Goal: Use online tool/utility: Utilize a website feature to perform a specific function

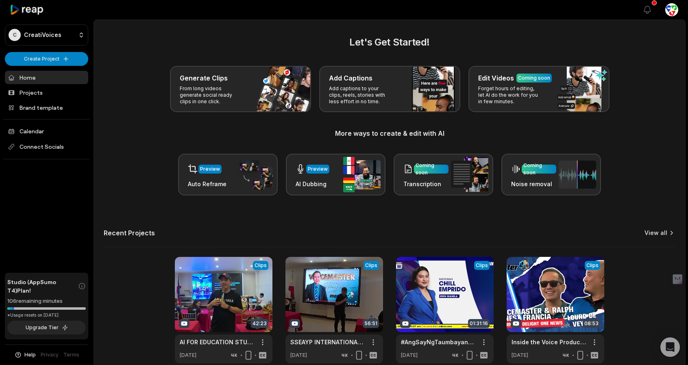
click at [651, 233] on link "View all" at bounding box center [655, 233] width 23 height 8
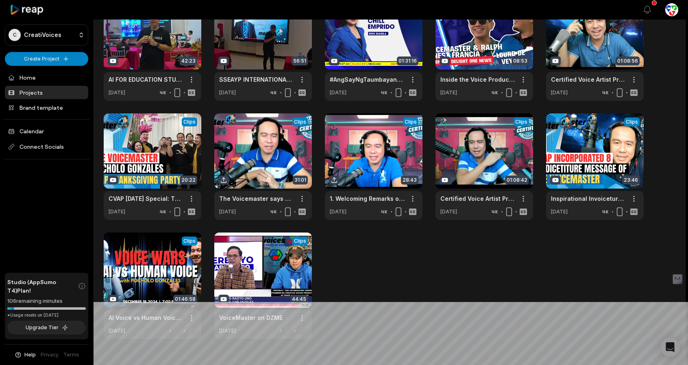
scroll to position [81, 0]
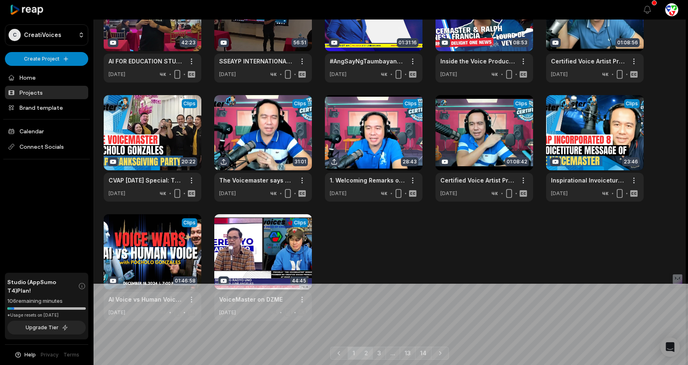
click at [366, 352] on link "2" at bounding box center [365, 353] width 13 height 13
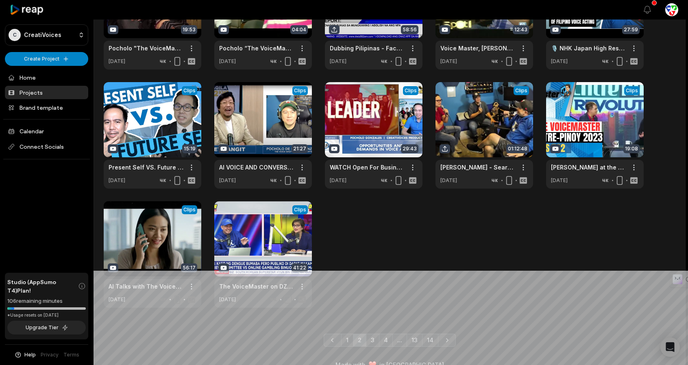
scroll to position [109, 0]
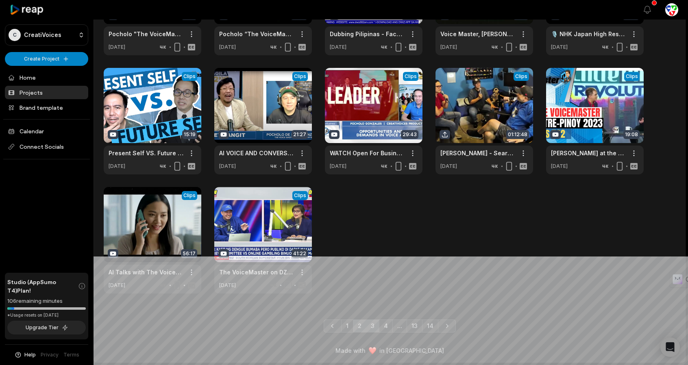
click at [377, 326] on link "3" at bounding box center [372, 326] width 13 height 13
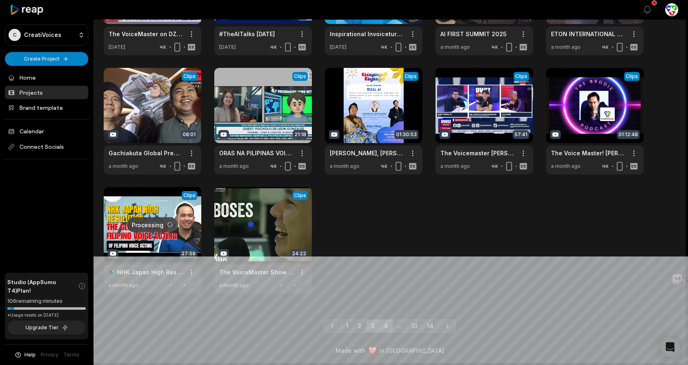
click at [390, 323] on link "4" at bounding box center [386, 326] width 14 height 13
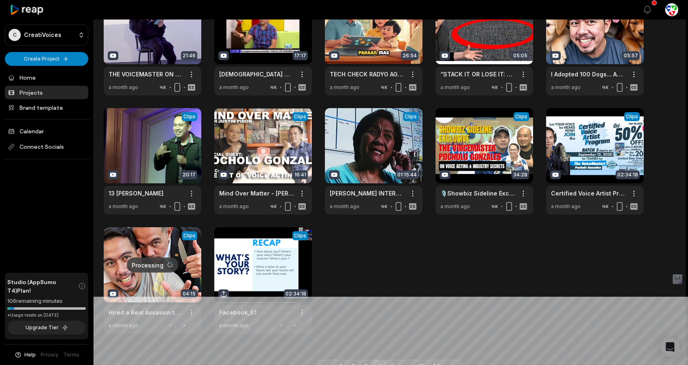
scroll to position [81, 0]
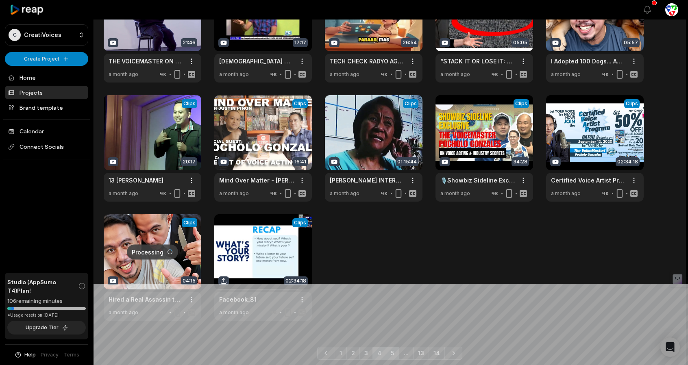
click at [395, 354] on link "5" at bounding box center [392, 353] width 13 height 13
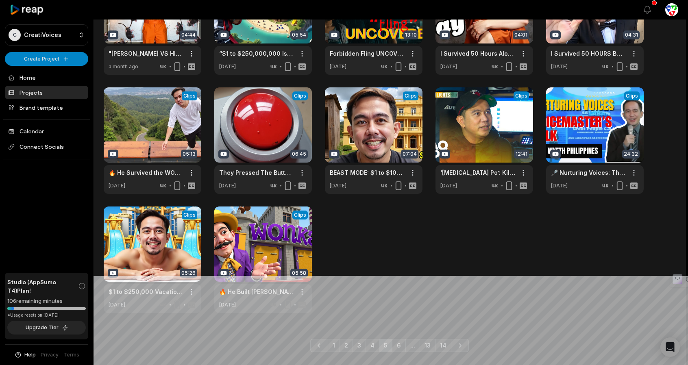
scroll to position [109, 0]
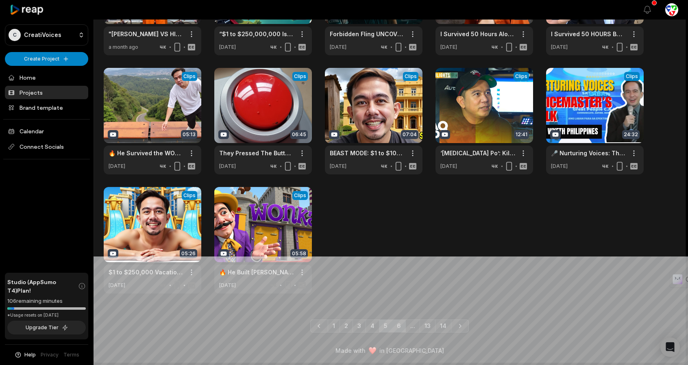
click at [399, 328] on link "6" at bounding box center [399, 326] width 14 height 13
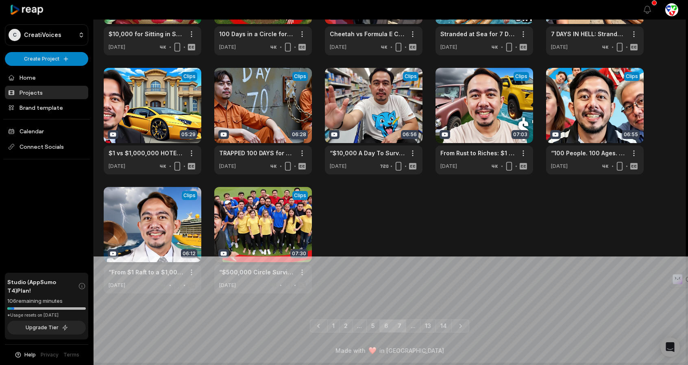
click at [398, 328] on link "7" at bounding box center [399, 326] width 13 height 13
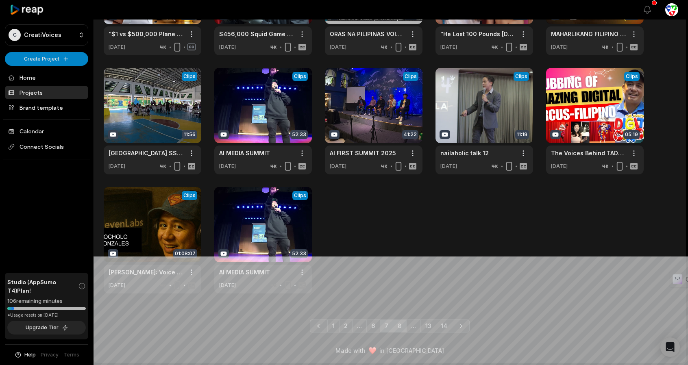
click at [399, 327] on link "8" at bounding box center [400, 326] width 14 height 13
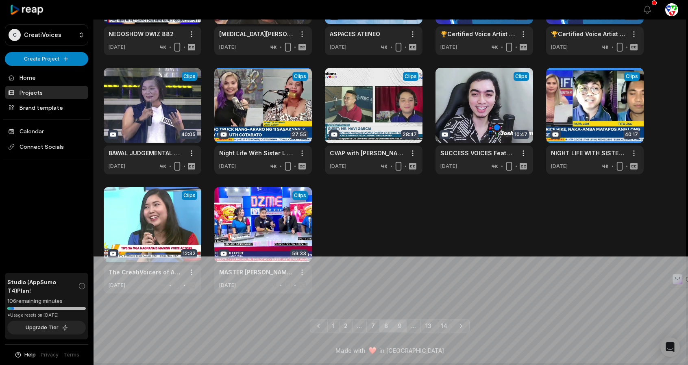
click at [402, 325] on link "9" at bounding box center [400, 326] width 14 height 13
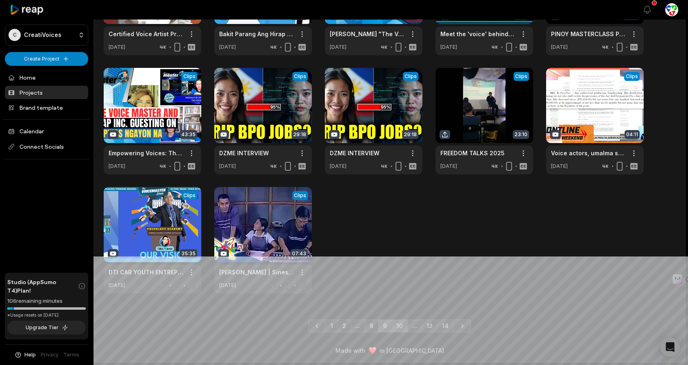
click at [400, 323] on link "10" at bounding box center [400, 326] width 16 height 13
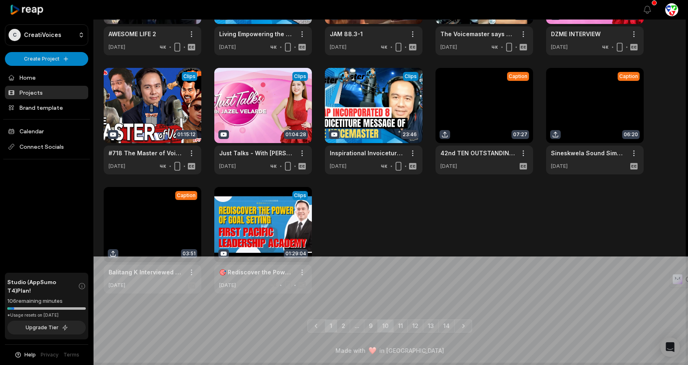
click at [331, 327] on link "1" at bounding box center [331, 326] width 12 height 13
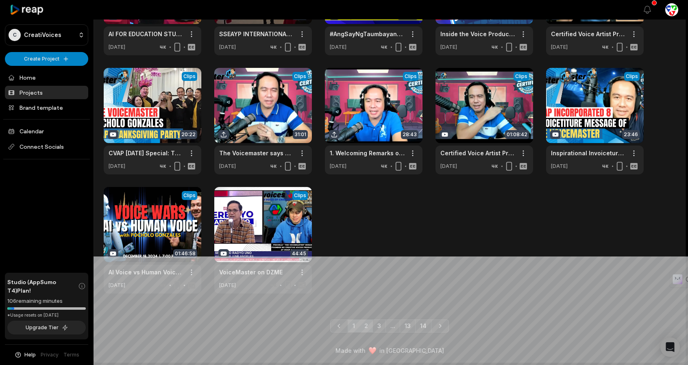
click at [370, 324] on link "2" at bounding box center [365, 326] width 13 height 13
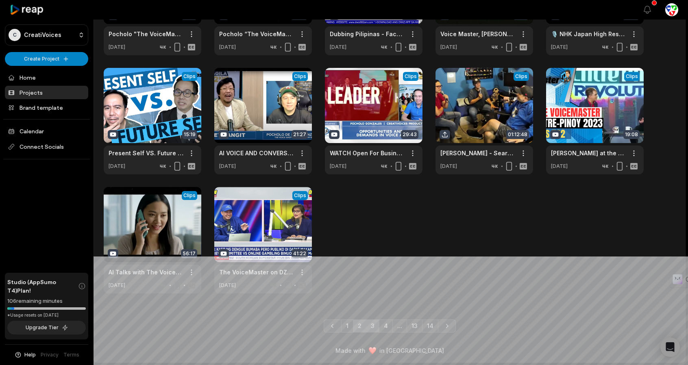
click at [376, 328] on link "3" at bounding box center [372, 326] width 13 height 13
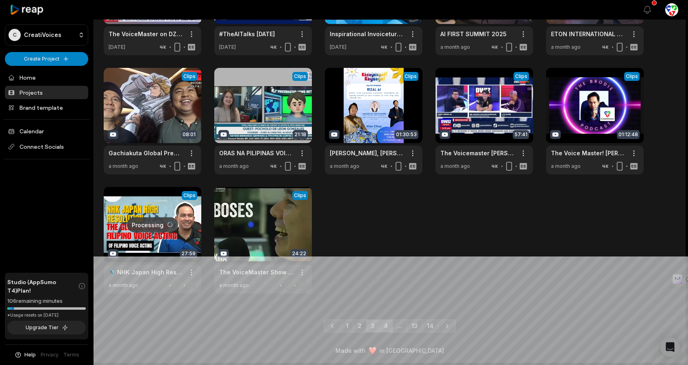
click at [385, 327] on link "4" at bounding box center [386, 326] width 14 height 13
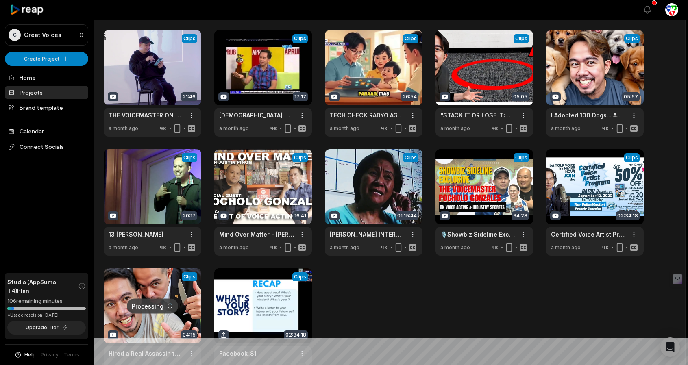
scroll to position [3, 0]
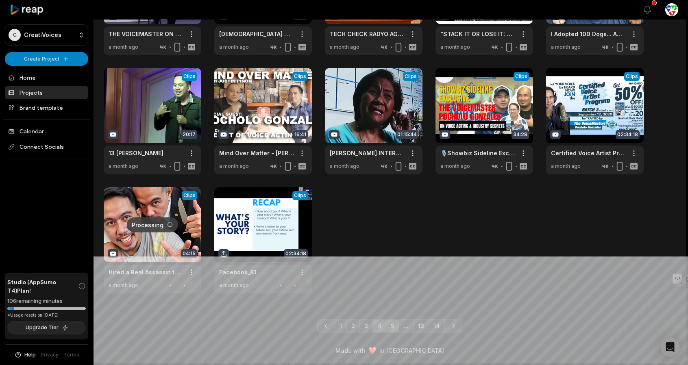
click at [393, 324] on link "5" at bounding box center [392, 326] width 13 height 13
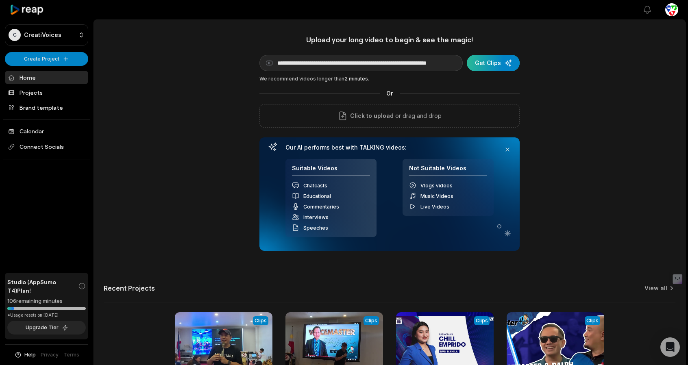
type input "**********"
click at [498, 61] on div "submit" at bounding box center [494, 63] width 53 height 16
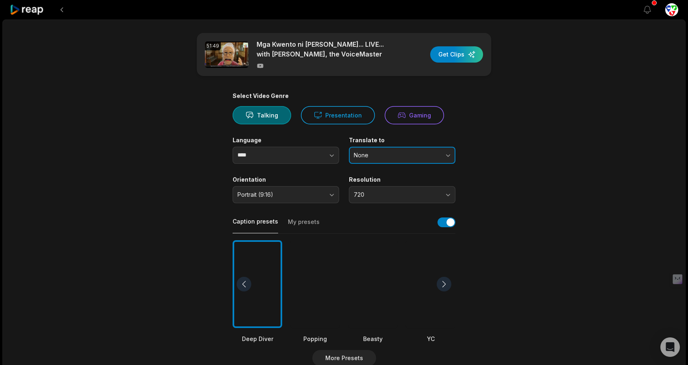
click at [409, 153] on span "None" at bounding box center [396, 155] width 85 height 7
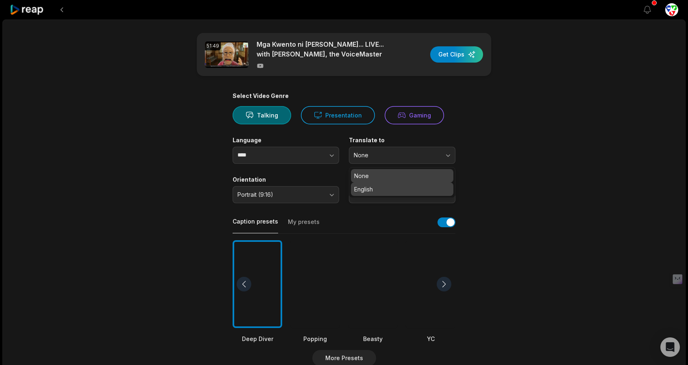
click at [393, 189] on p "English" at bounding box center [402, 189] width 96 height 9
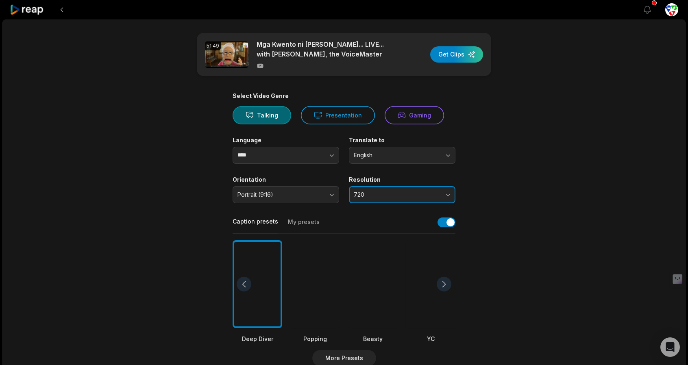
click at [395, 194] on span "720" at bounding box center [396, 194] width 85 height 7
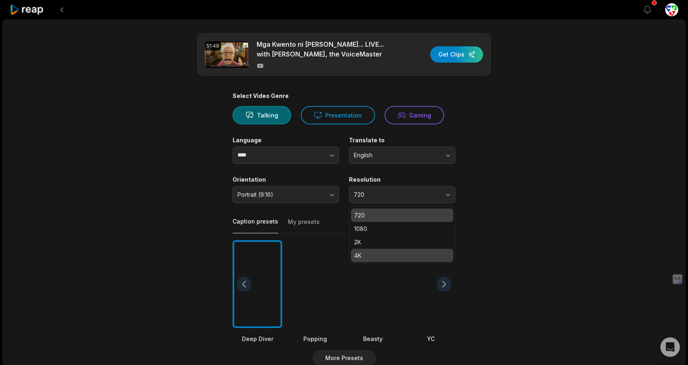
click at [380, 259] on p "4K" at bounding box center [402, 255] width 96 height 9
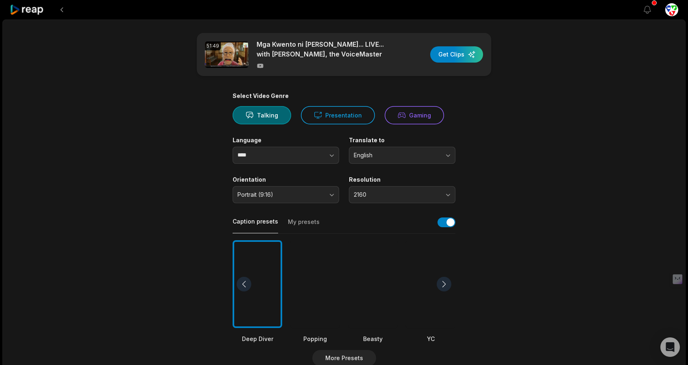
click at [323, 311] on div at bounding box center [315, 284] width 50 height 88
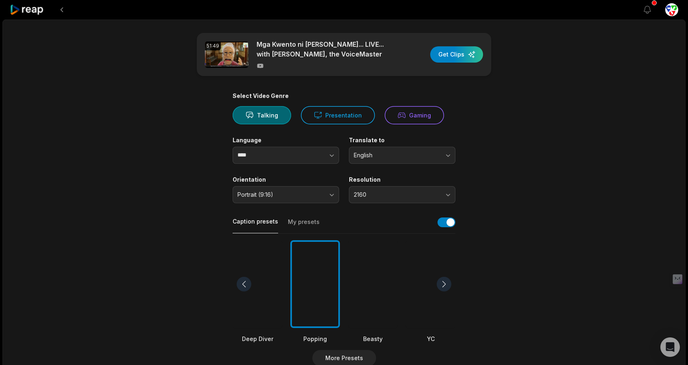
scroll to position [122, 0]
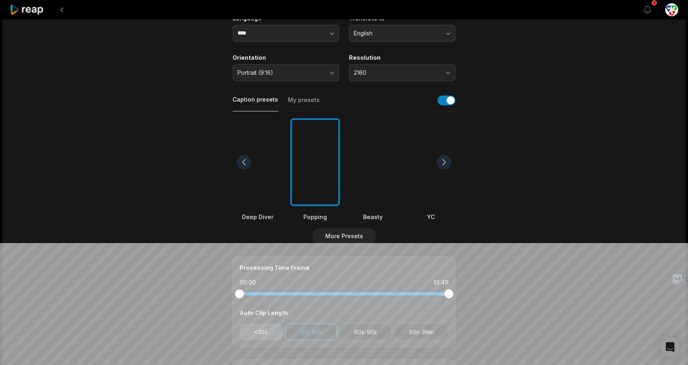
click at [256, 328] on button "<30s" at bounding box center [260, 332] width 43 height 17
drag, startPoint x: 355, startPoint y: 327, endPoint x: 388, endPoint y: 330, distance: 32.7
click at [357, 327] on button "60s-90s" at bounding box center [366, 332] width 52 height 17
click at [435, 327] on button "90s-3min" at bounding box center [421, 332] width 54 height 17
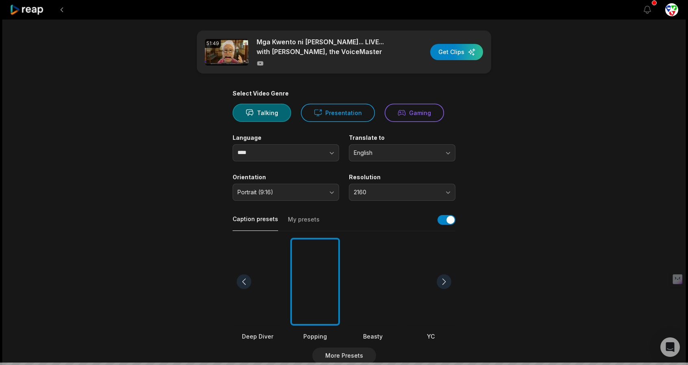
scroll to position [0, 0]
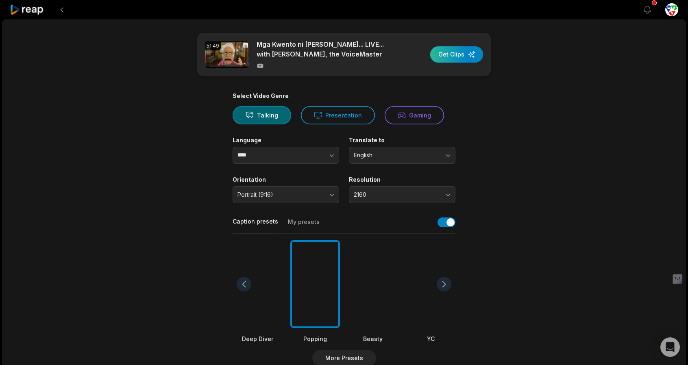
click at [455, 52] on div "button" at bounding box center [456, 54] width 53 height 16
